Goal: Task Accomplishment & Management: Manage account settings

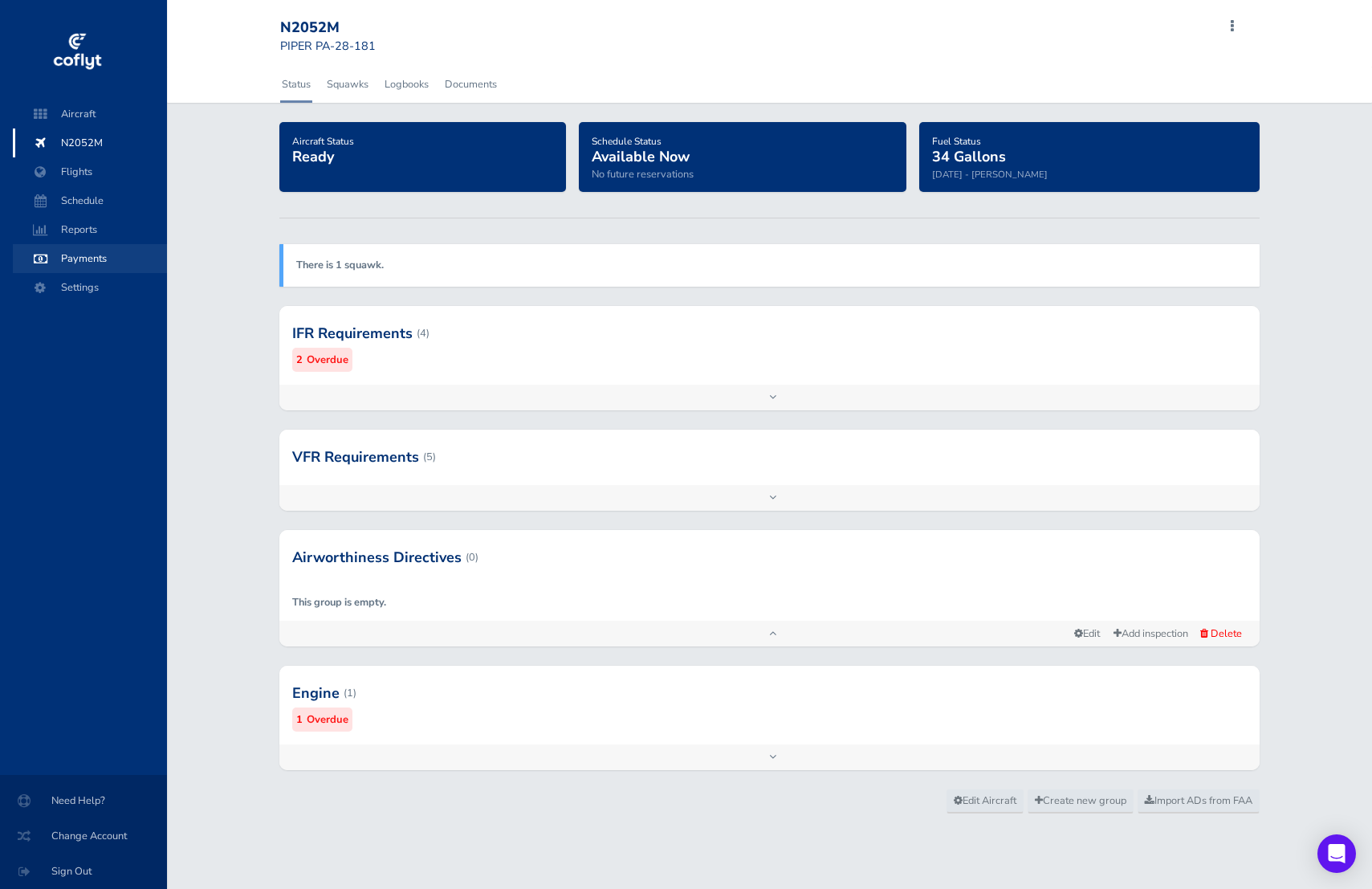
click at [90, 265] on span "Payments" at bounding box center [90, 258] width 122 height 29
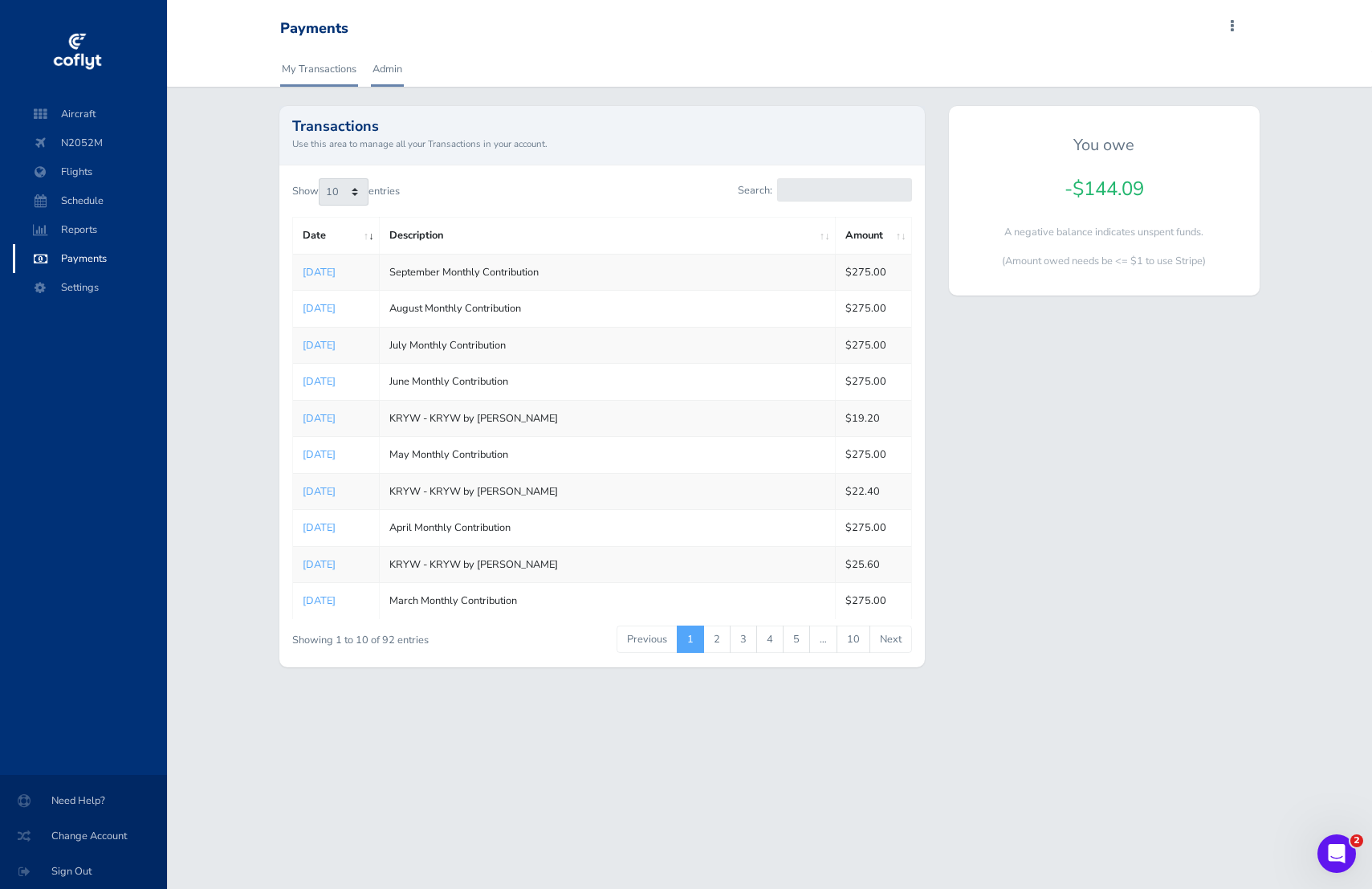
click at [395, 67] on link "Admin" at bounding box center [387, 69] width 33 height 35
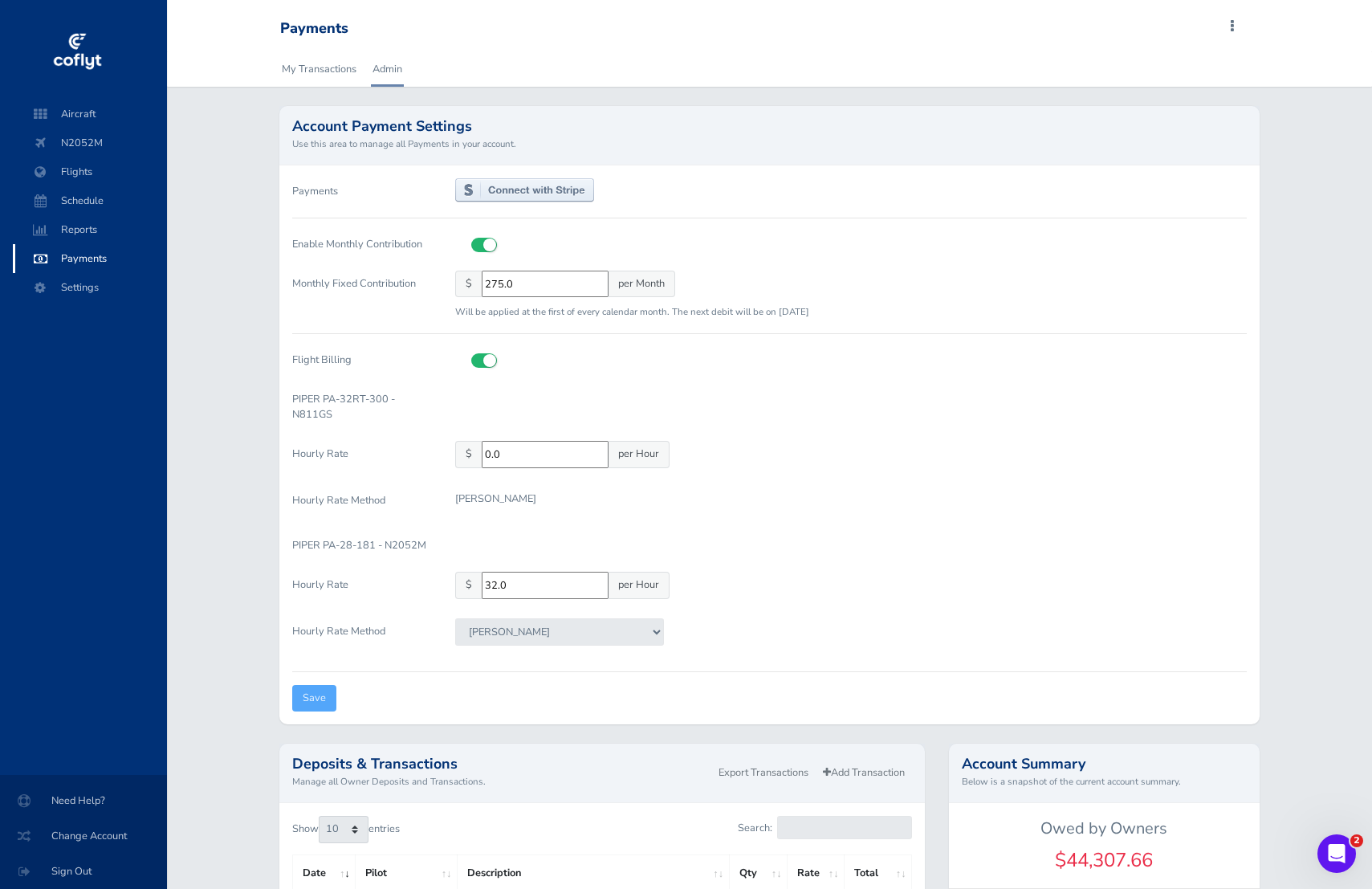
click at [1237, 25] on span at bounding box center [1232, 26] width 19 height 22
click at [1013, 172] on div "Payments Enable Monthly Contribution Monthly Fixed Contribution $ 275.0 per Mon…" at bounding box center [770, 445] width 980 height 559
click at [75, 867] on span "Sign Out" at bounding box center [83, 870] width 128 height 29
